Goal: Task Accomplishment & Management: Use online tool/utility

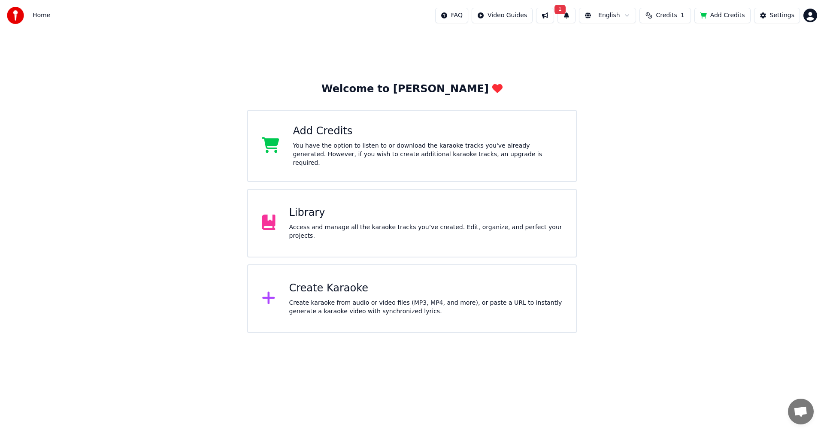
click at [575, 15] on button "1" at bounding box center [566, 15] width 18 height 15
click at [637, 43] on button "Update" at bounding box center [635, 42] width 36 height 15
click at [336, 148] on div "You have the option to listen to or download the karaoke tracks you've already …" at bounding box center [427, 155] width 269 height 26
